Goal: Check status: Check status

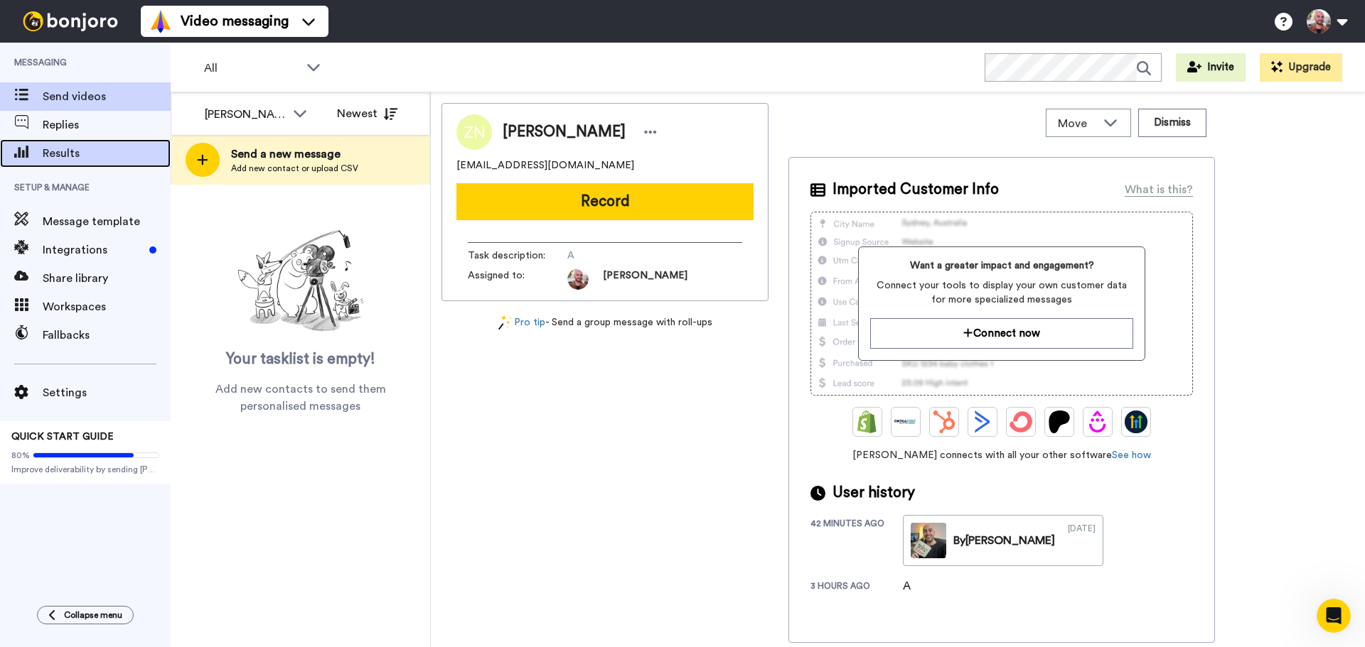
click at [76, 146] on span "Results" at bounding box center [107, 153] width 128 height 17
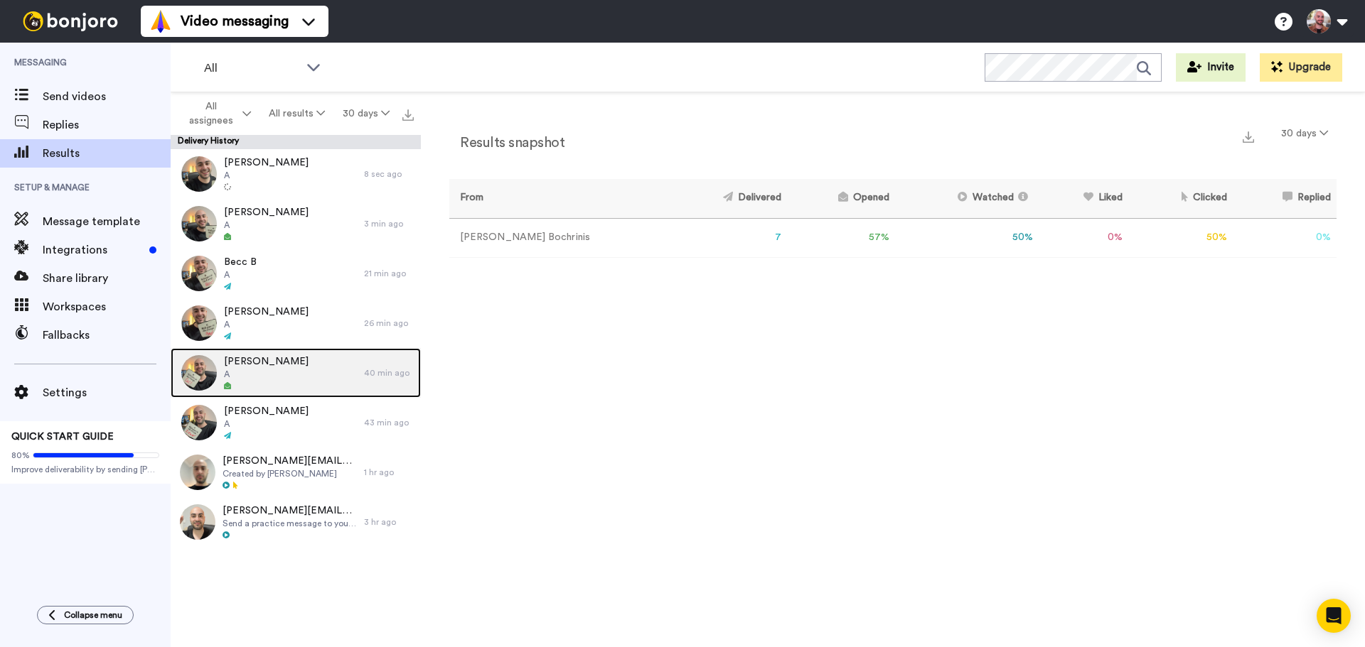
click at [269, 374] on span "A" at bounding box center [266, 374] width 85 height 11
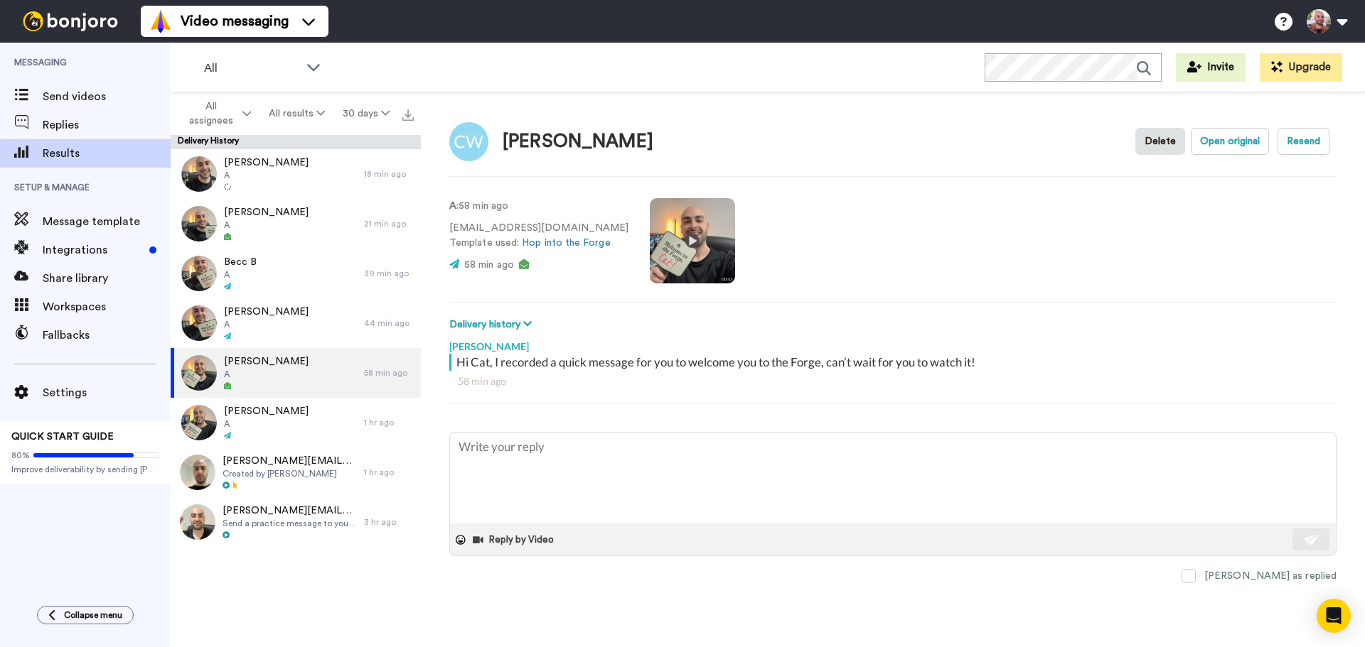
type textarea "x"
